Goal: Find specific page/section: Find specific page/section

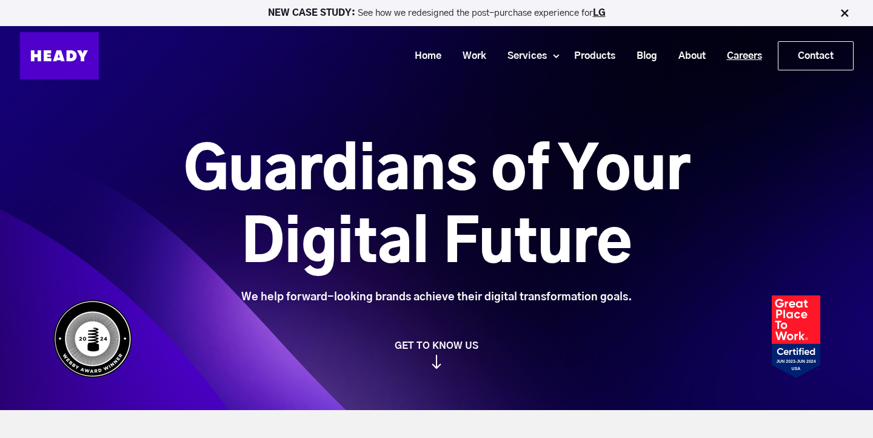
click at [744, 57] on link "Careers" at bounding box center [739, 56] width 56 height 22
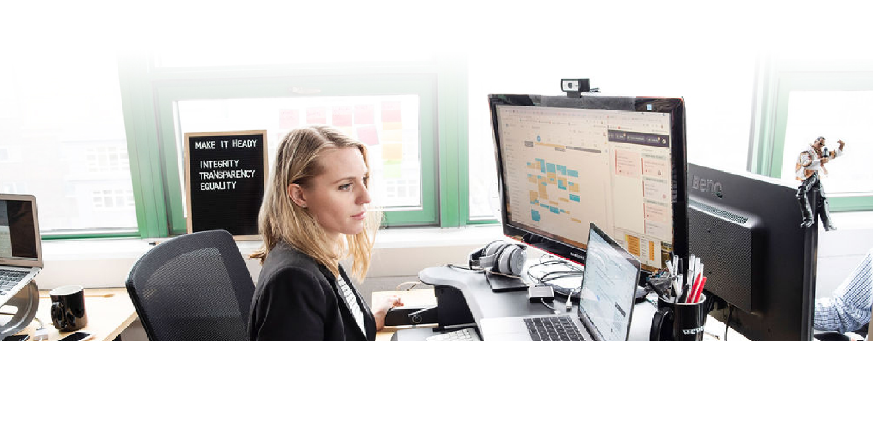
scroll to position [519, 0]
